Goal: Task Accomplishment & Management: Complete application form

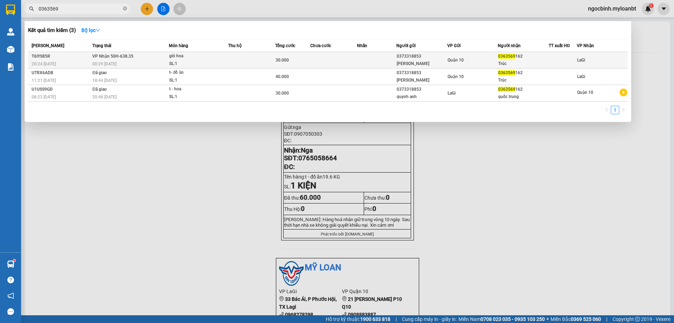
type input "0363569"
click at [333, 60] on td at bounding box center [333, 60] width 47 height 17
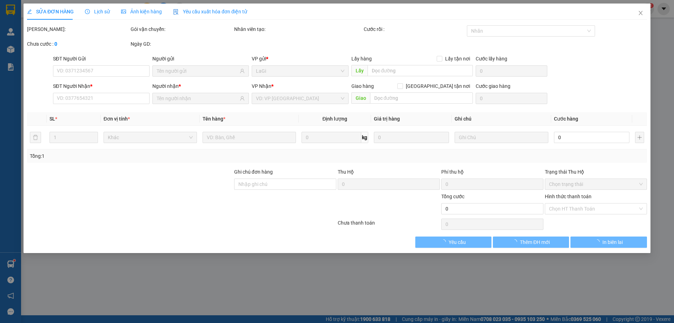
type input "0373318853"
type input "[PERSON_NAME]"
type input "0363569162"
type input "Trúc"
type input "30.000"
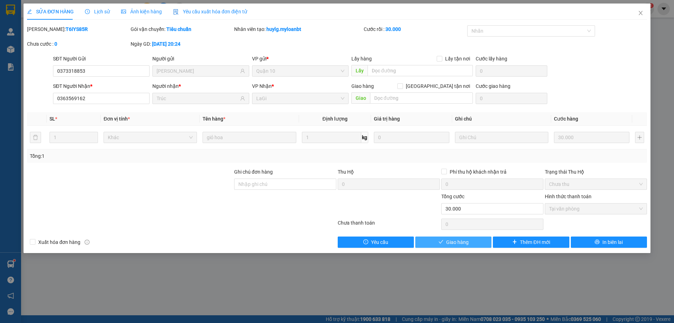
click at [457, 242] on span "Giao hàng" at bounding box center [457, 242] width 22 height 8
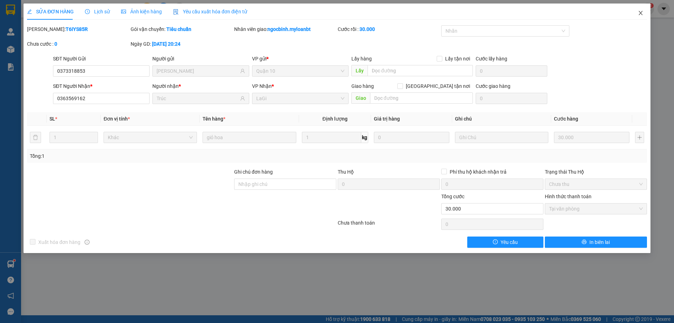
click at [641, 13] on icon "close" at bounding box center [641, 13] width 6 height 6
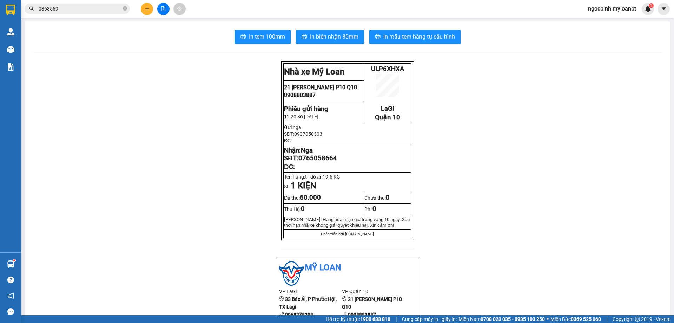
click at [106, 10] on input "0363569" at bounding box center [80, 9] width 83 height 8
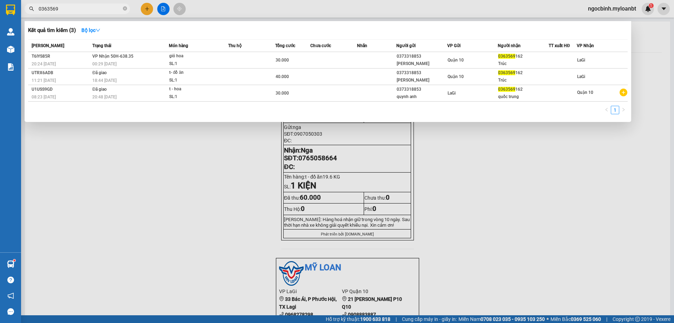
click at [93, 9] on input "0363569" at bounding box center [80, 9] width 83 height 8
